Goal: Answer question/provide support

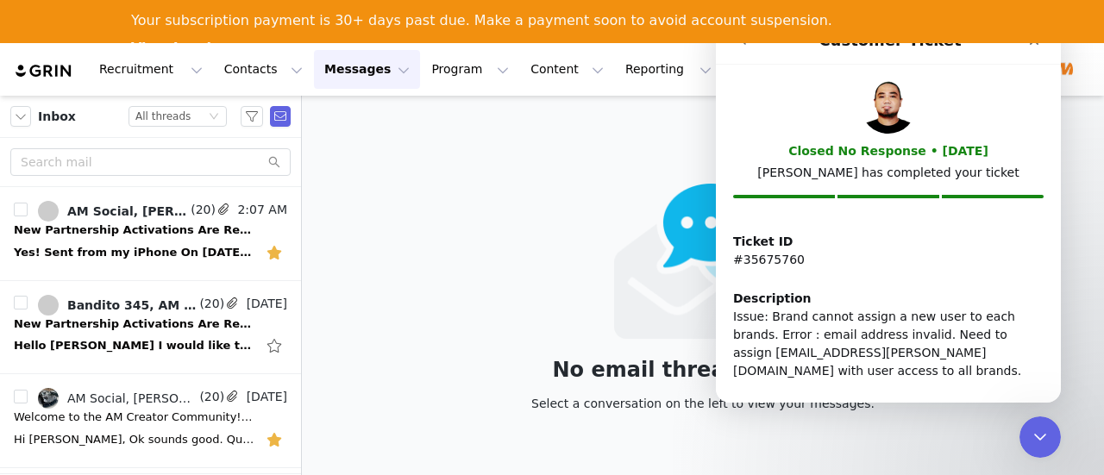
click at [435, 154] on div "No email thread selected. Select a conversation on the left to view your messag…" at bounding box center [703, 306] width 802 height 420
click at [1045, 41] on div "Your subscription payment is 30+ days past due. Make a payment soon to avoid ac…" at bounding box center [552, 21] width 1104 height 43
click at [1037, 46] on icon "Close" at bounding box center [1034, 41] width 14 height 14
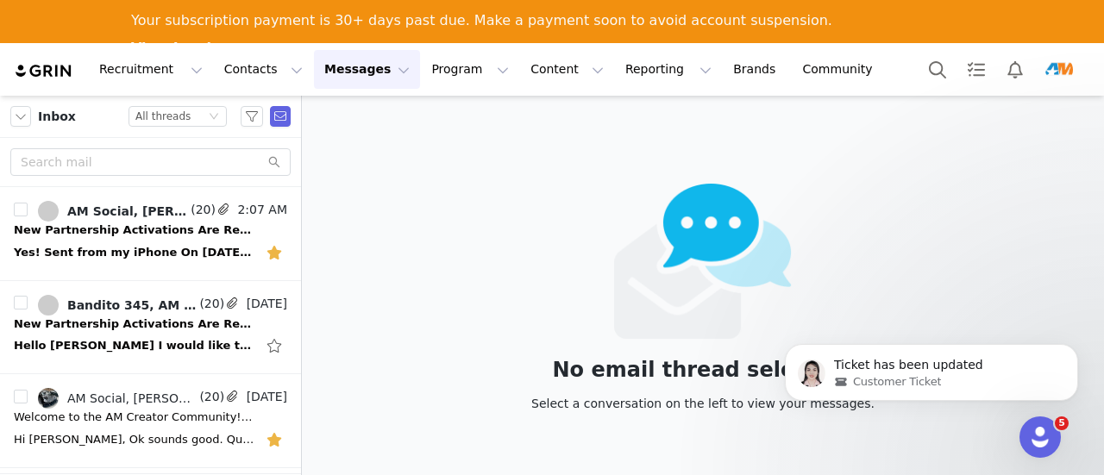
click at [1054, 63] on img "Profile" at bounding box center [1059, 70] width 28 height 28
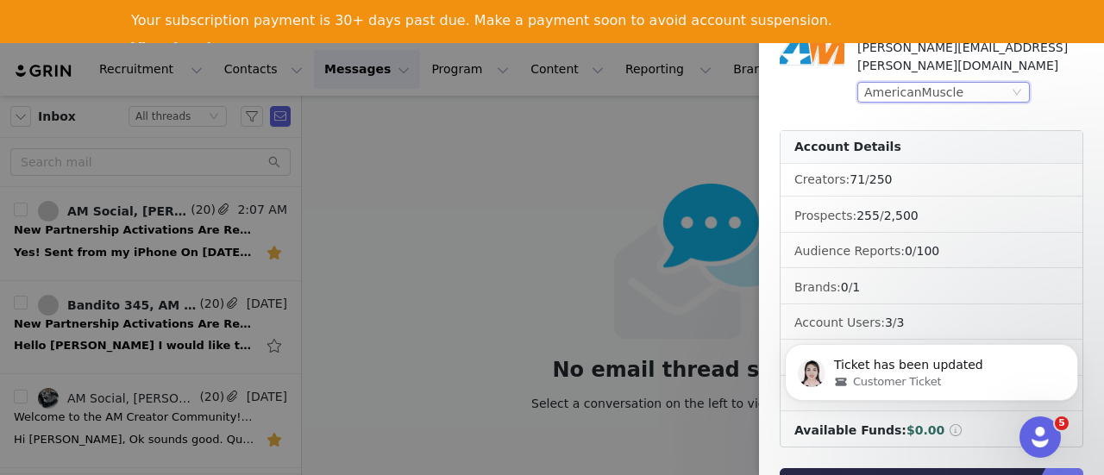
click at [961, 83] on div "AmericanMuscle" at bounding box center [936, 92] width 144 height 19
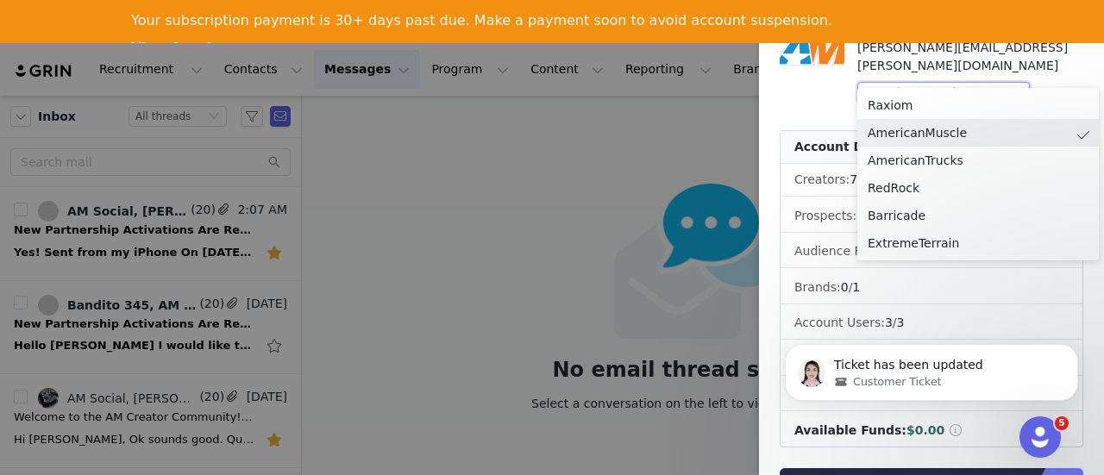
click at [961, 83] on input at bounding box center [936, 92] width 144 height 19
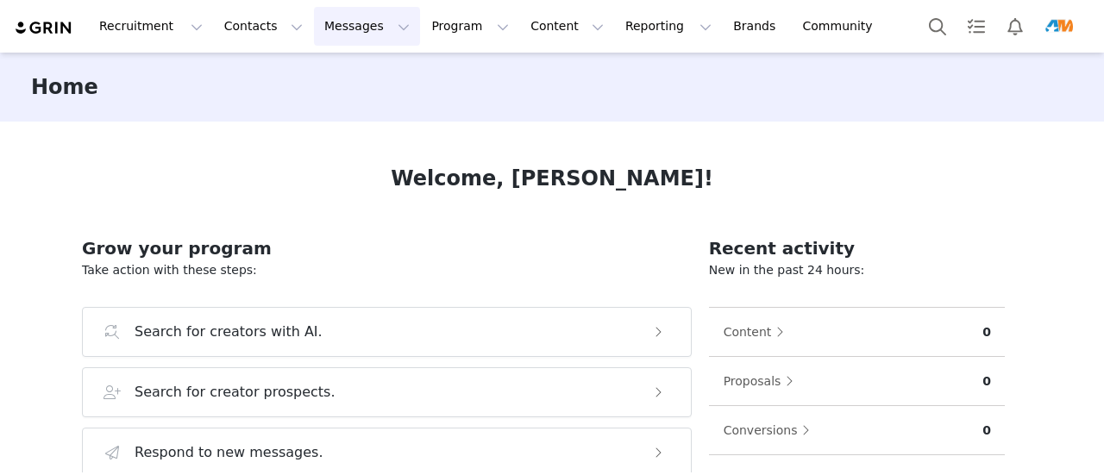
click at [314, 23] on button "Messages Messages" at bounding box center [367, 26] width 106 height 39
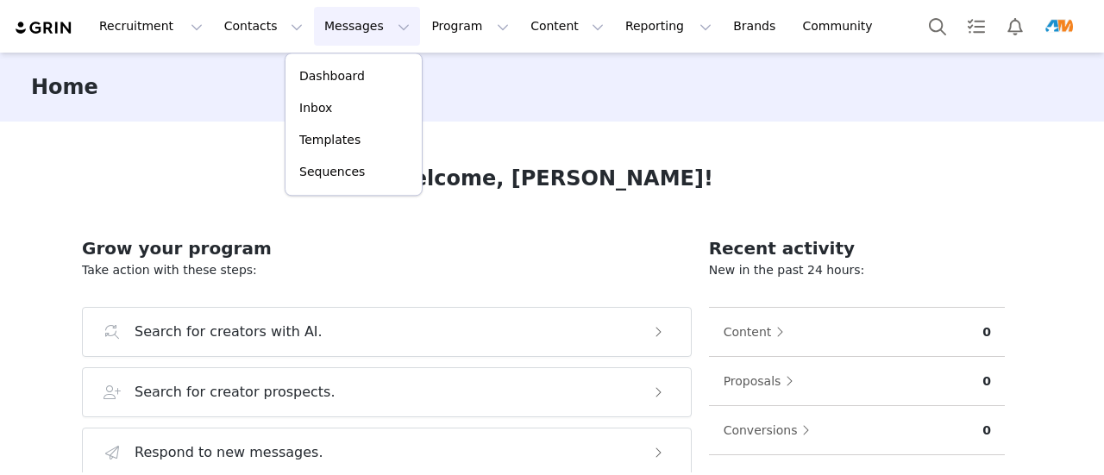
click at [1068, 23] on img "Profile" at bounding box center [1059, 27] width 28 height 28
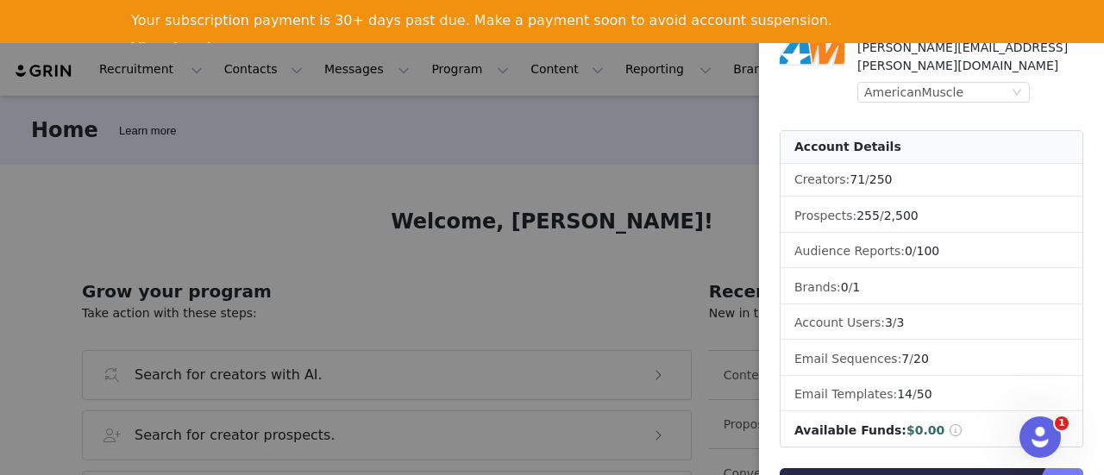
click at [487, 116] on div at bounding box center [552, 237] width 1104 height 475
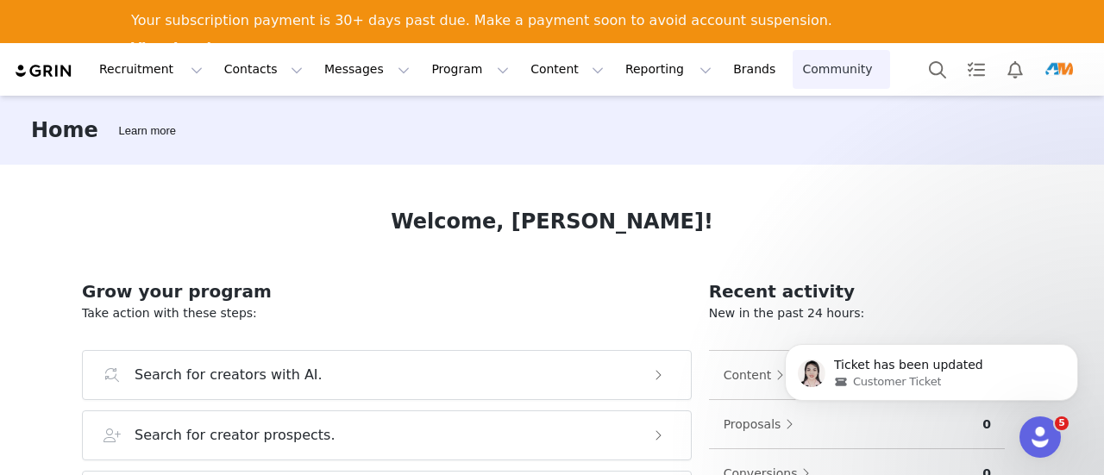
click at [792, 74] on link "Community Community" at bounding box center [841, 69] width 98 height 39
click at [792, 69] on link "Community Community" at bounding box center [841, 69] width 98 height 39
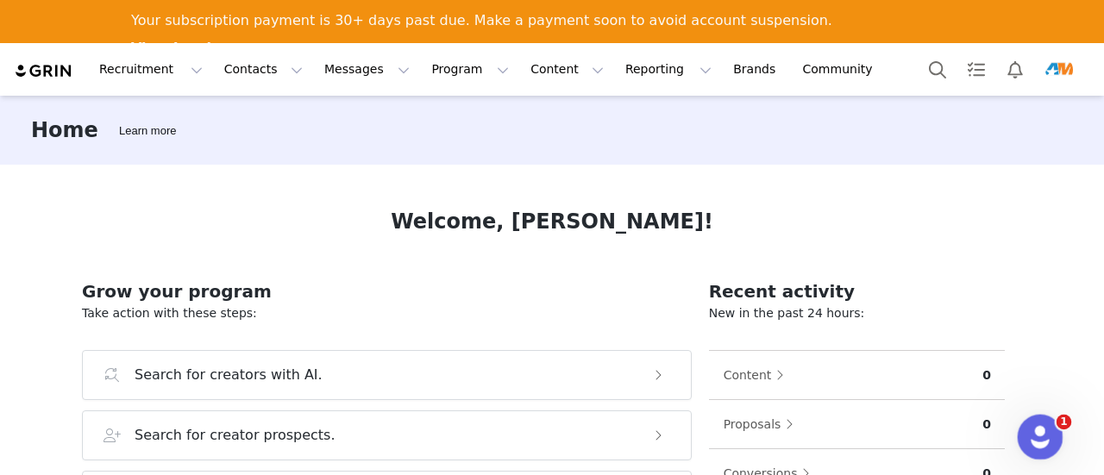
click at [1040, 423] on icon "Open Intercom Messenger" at bounding box center [1038, 435] width 28 height 28
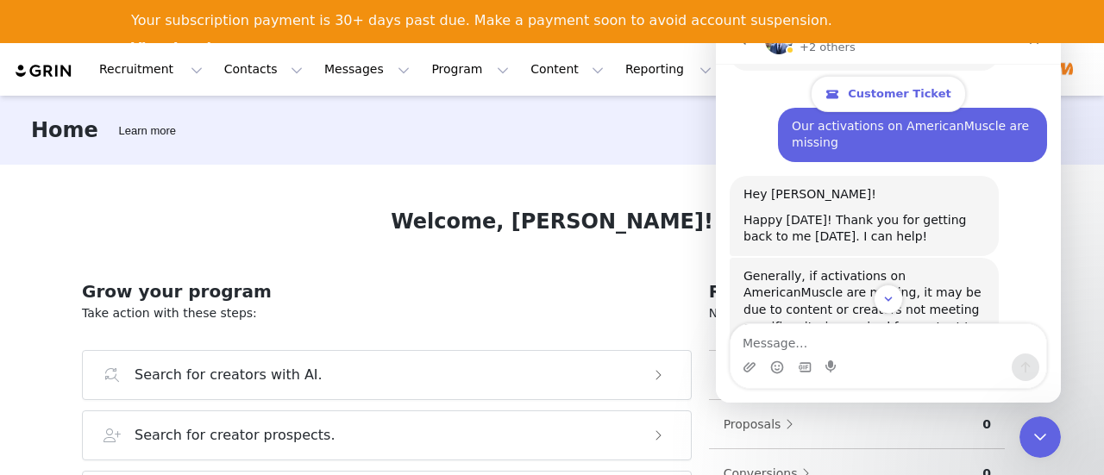
scroll to position [14, 0]
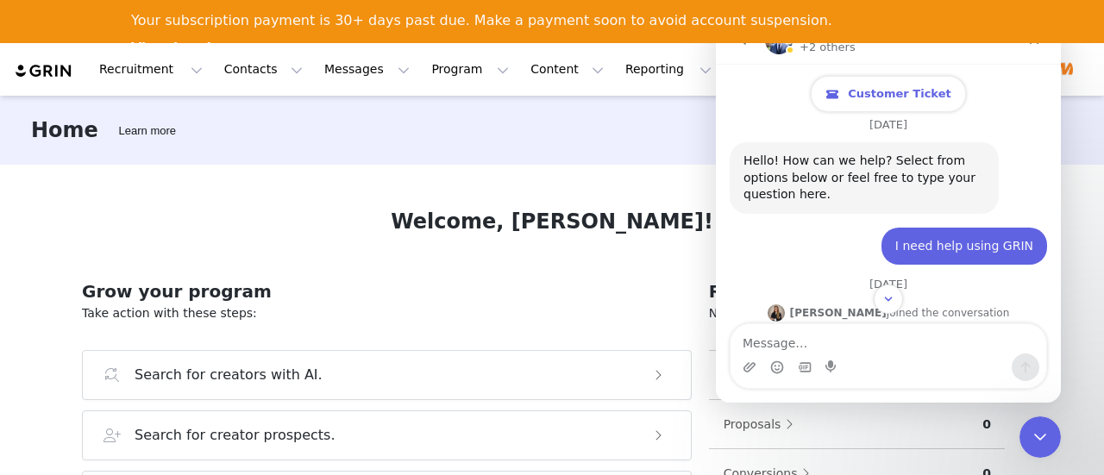
click at [894, 91] on span "Customer Ticket" at bounding box center [899, 94] width 103 height 14
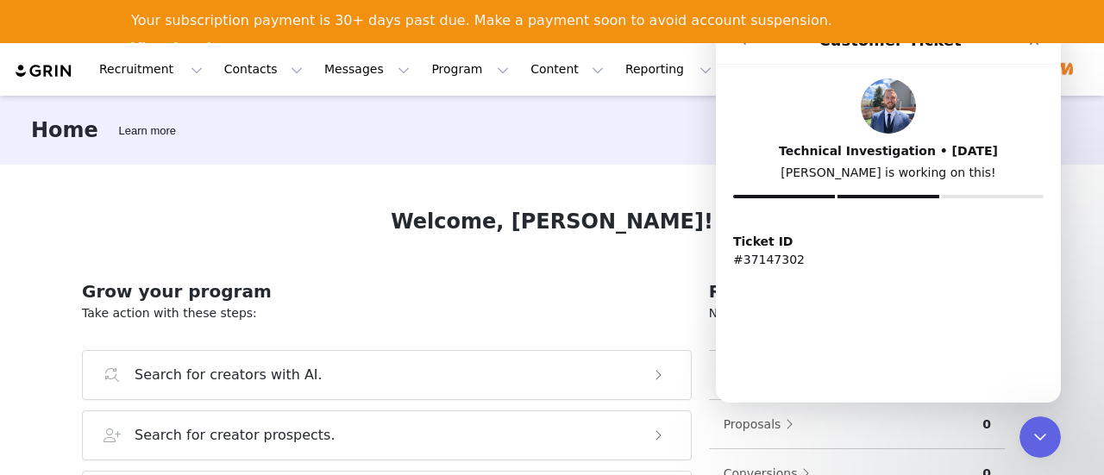
scroll to position [0, 0]
drag, startPoint x: 795, startPoint y: 261, endPoint x: 730, endPoint y: 260, distance: 65.6
click at [730, 260] on div "Ticket ID #37147302" at bounding box center [888, 255] width 345 height 66
copy p "#37147302"
click at [1074, 204] on div "Home Learn more Welcome, Sean! Grow your program Take action with these steps: …" at bounding box center [552, 306] width 1104 height 420
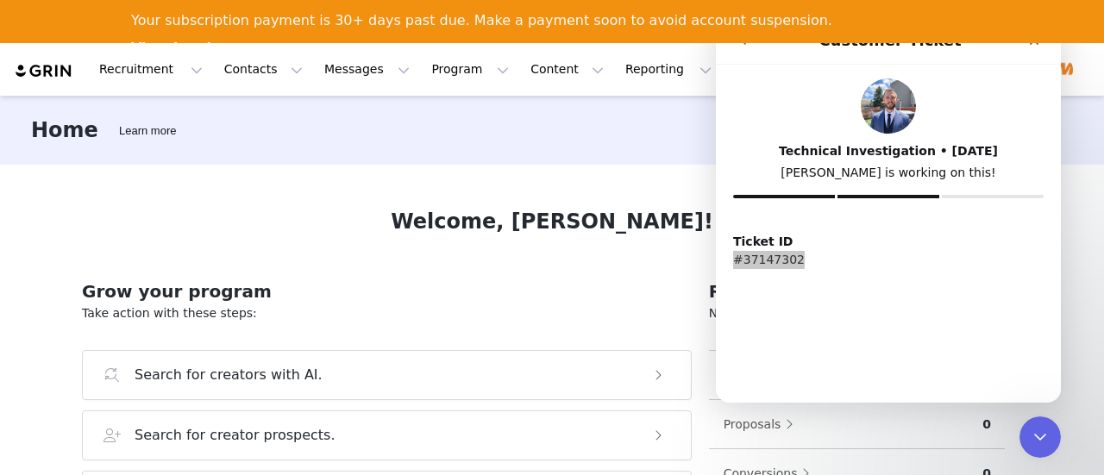
click at [1067, 168] on div "Home Learn more Welcome, Sean! Grow your program Take action with these steps: …" at bounding box center [552, 306] width 1104 height 420
